Goal: Find specific page/section: Find specific page/section

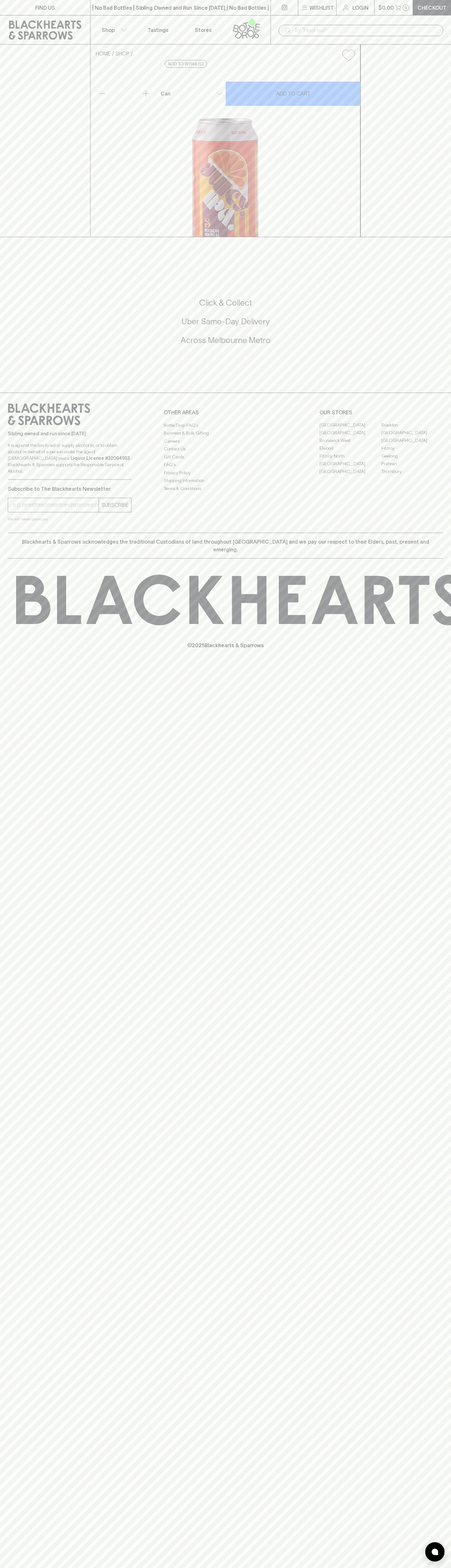
click at [436, 947] on div "FIND US | No Bad Bottles | Sibling Owned and Run Since [DATE] | No Bad Bottles …" at bounding box center [225, 784] width 451 height 1568
click at [372, 1568] on html "FIND US | No Bad Bottles | Sibling Owned and Run Since [DATE] | No Bad Bottles …" at bounding box center [225, 784] width 451 height 1568
click at [24, 831] on div "FIND US | No Bad Bottles | Sibling Owned and Run Since [DATE] | No Bad Bottles …" at bounding box center [225, 784] width 451 height 1568
click at [412, 437] on link "[GEOGRAPHIC_DATA]" at bounding box center [412, 433] width 62 height 8
